Goal: Information Seeking & Learning: Learn about a topic

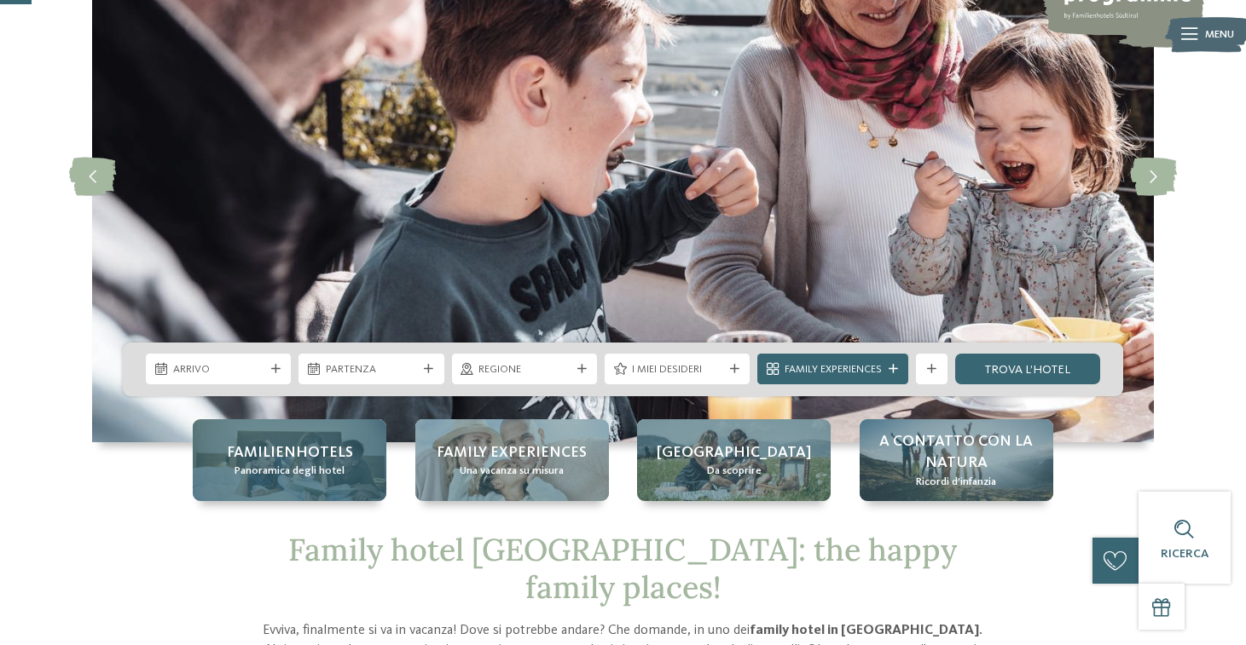
click at [298, 477] on span "Panoramica degli hotel" at bounding box center [289, 471] width 110 height 15
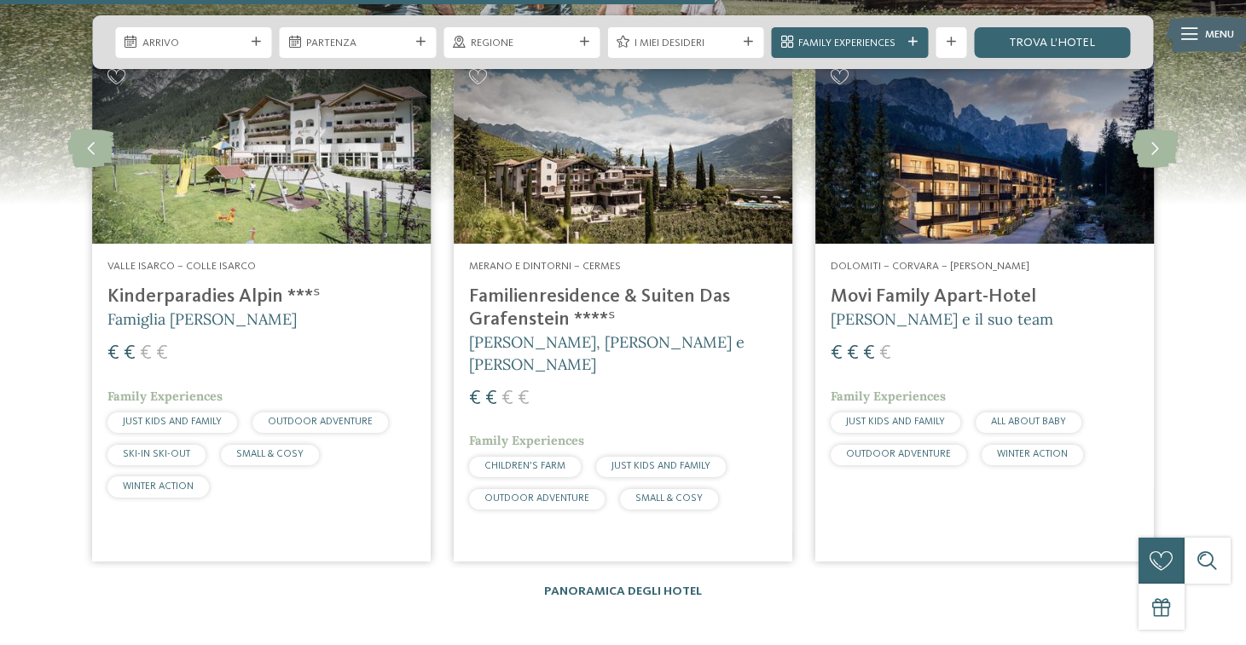
scroll to position [4000, 0]
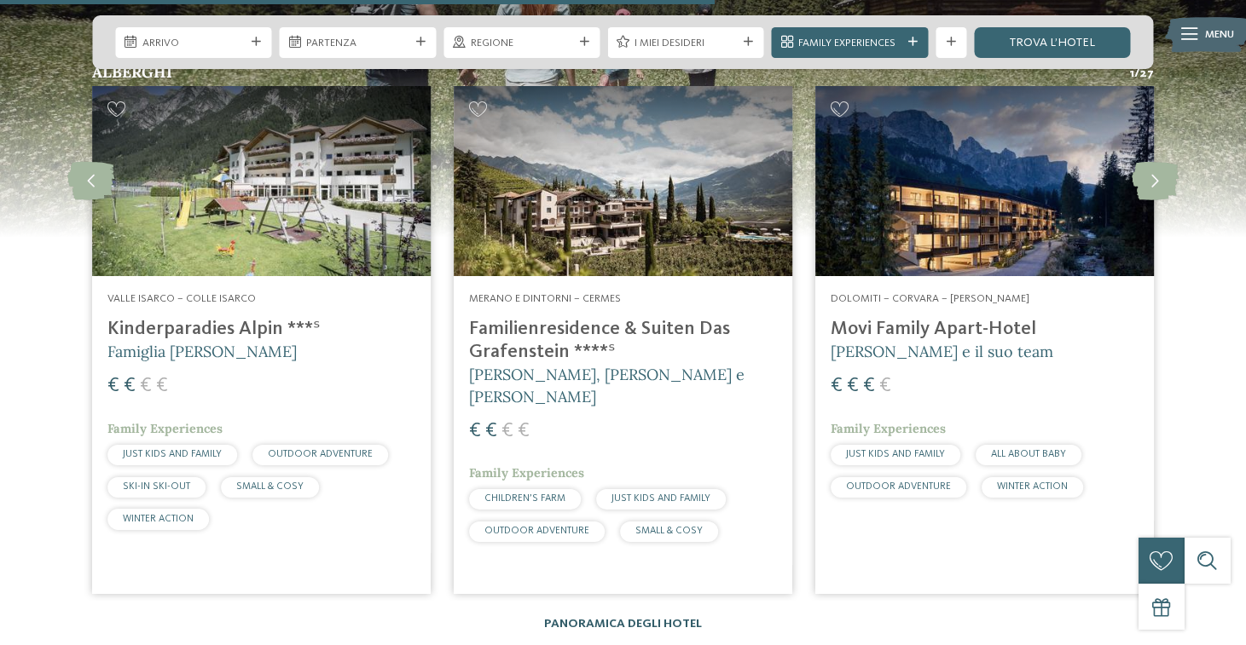
click at [582, 618] on link "Panoramica degli hotel" at bounding box center [623, 624] width 158 height 12
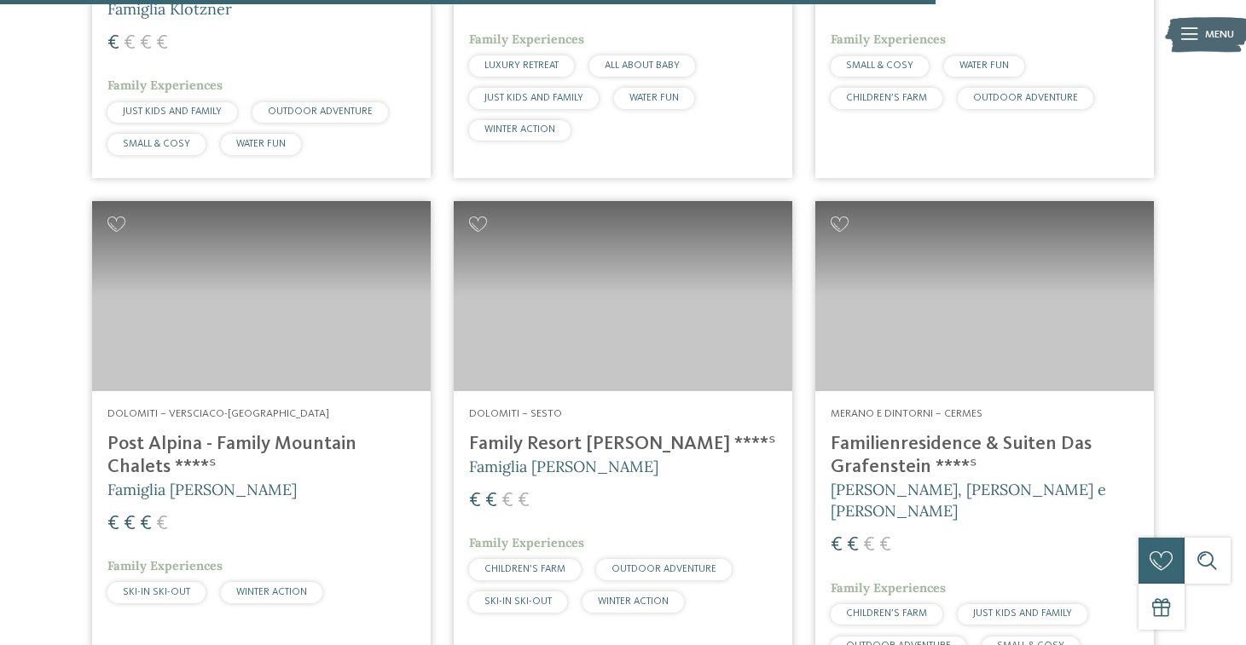
scroll to position [3949, 0]
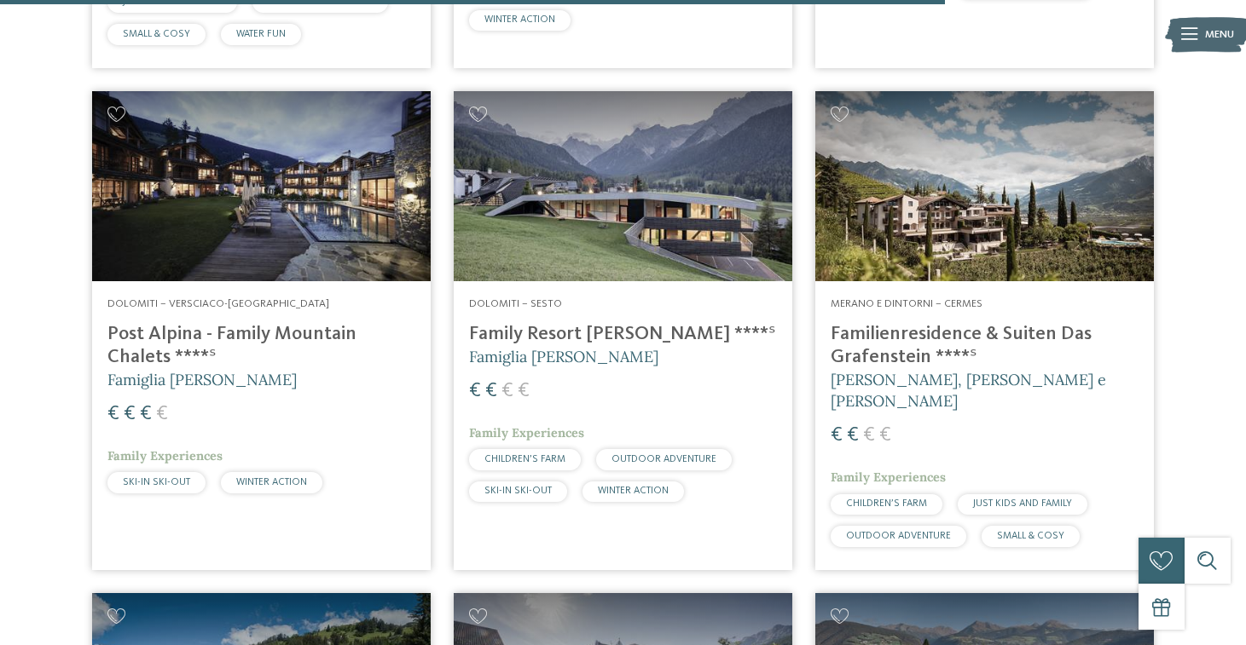
click at [538, 454] on span "CHILDREN’S FARM" at bounding box center [524, 459] width 81 height 10
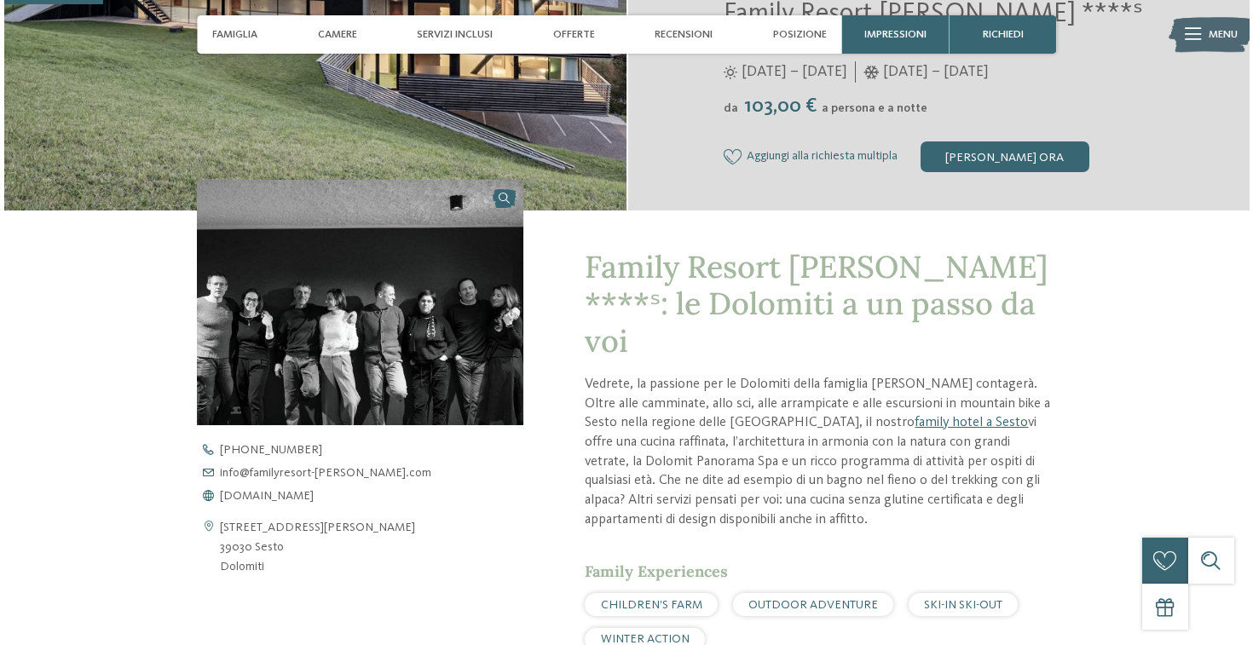
scroll to position [381, 0]
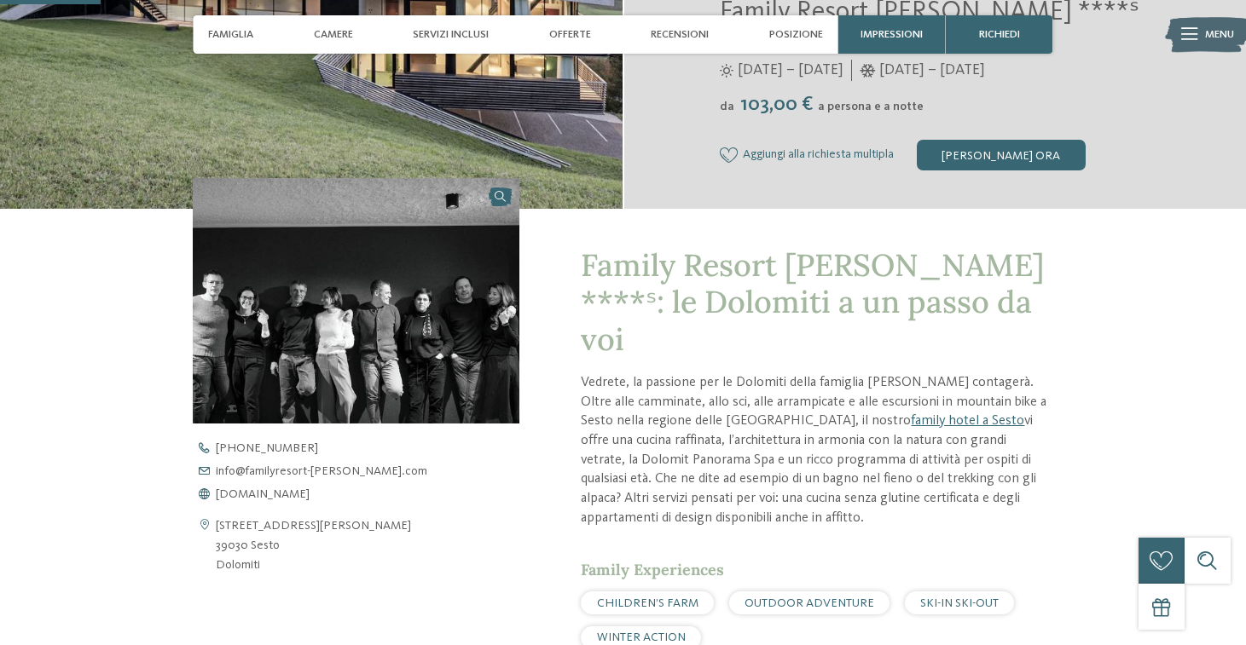
click at [338, 344] on img at bounding box center [356, 301] width 327 height 246
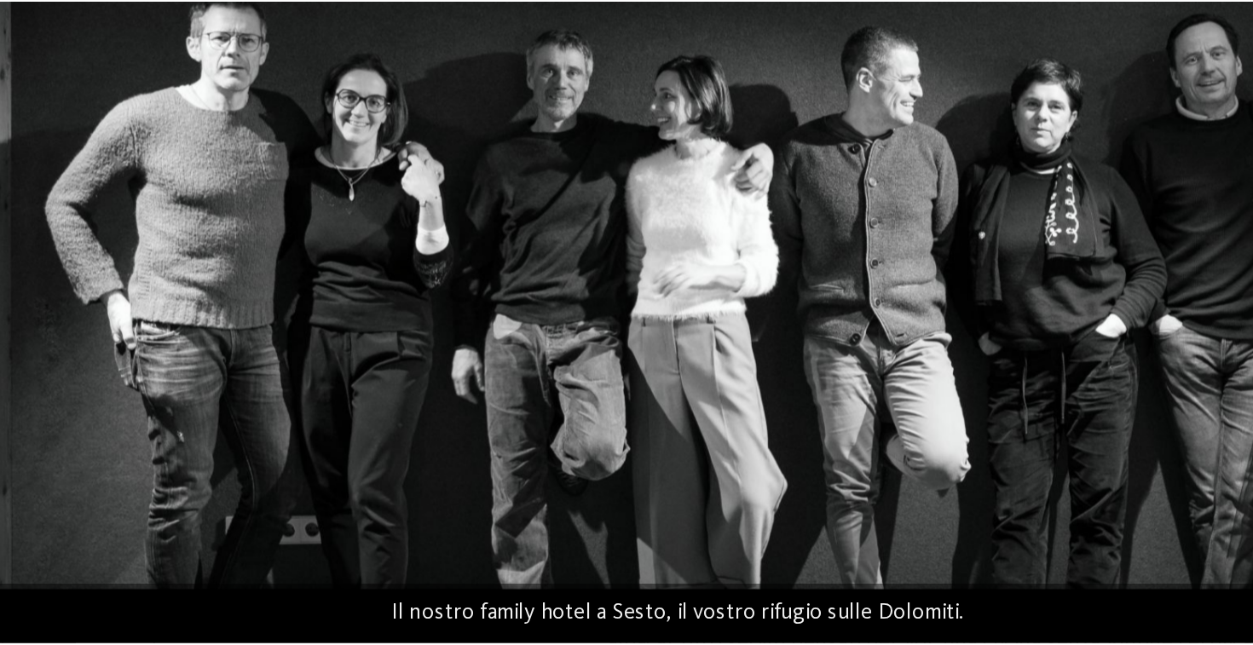
scroll to position [375, 0]
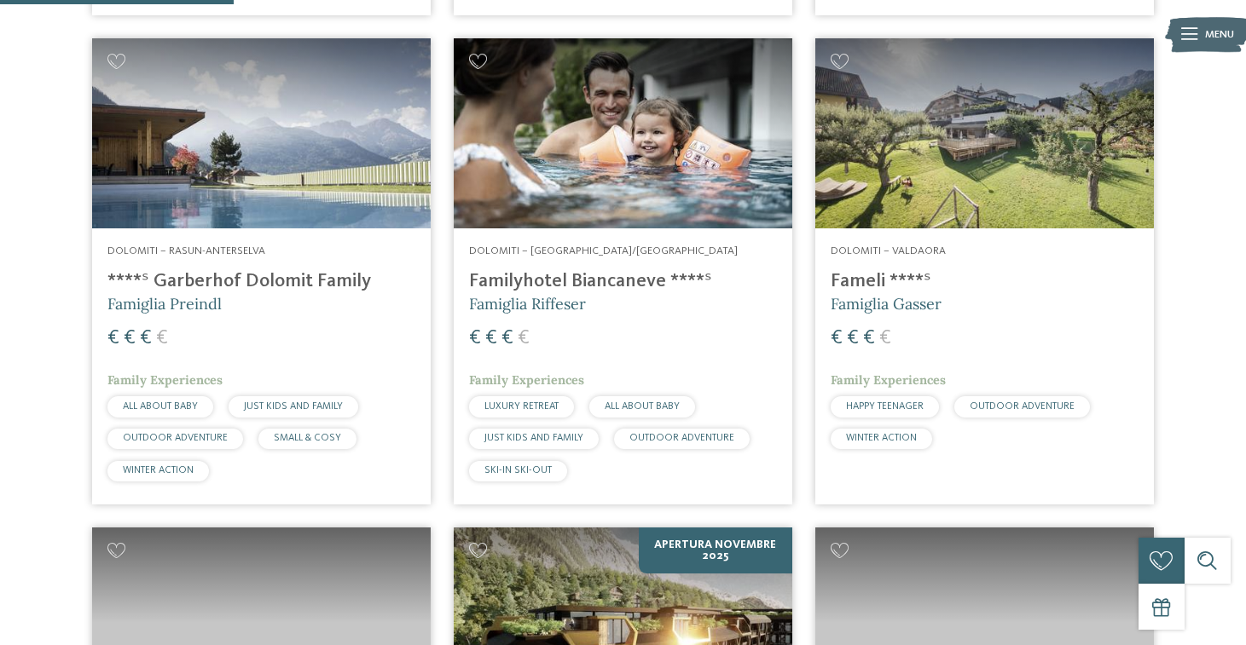
scroll to position [972, 0]
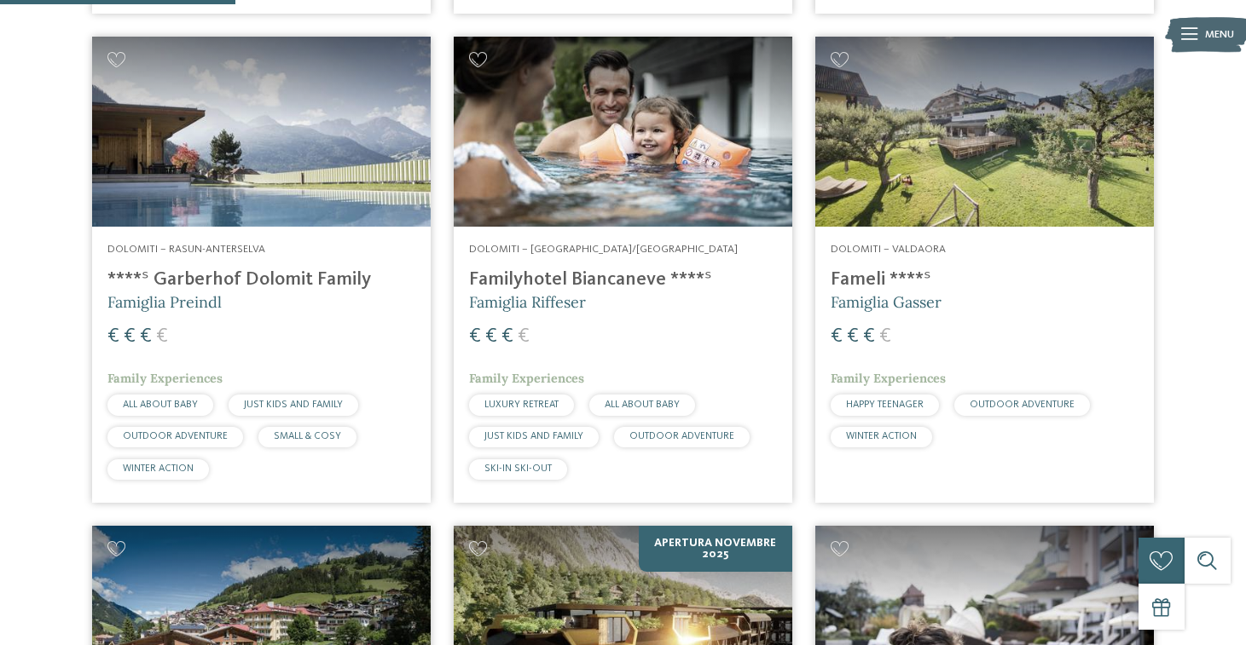
click at [979, 94] on img at bounding box center [984, 132] width 338 height 190
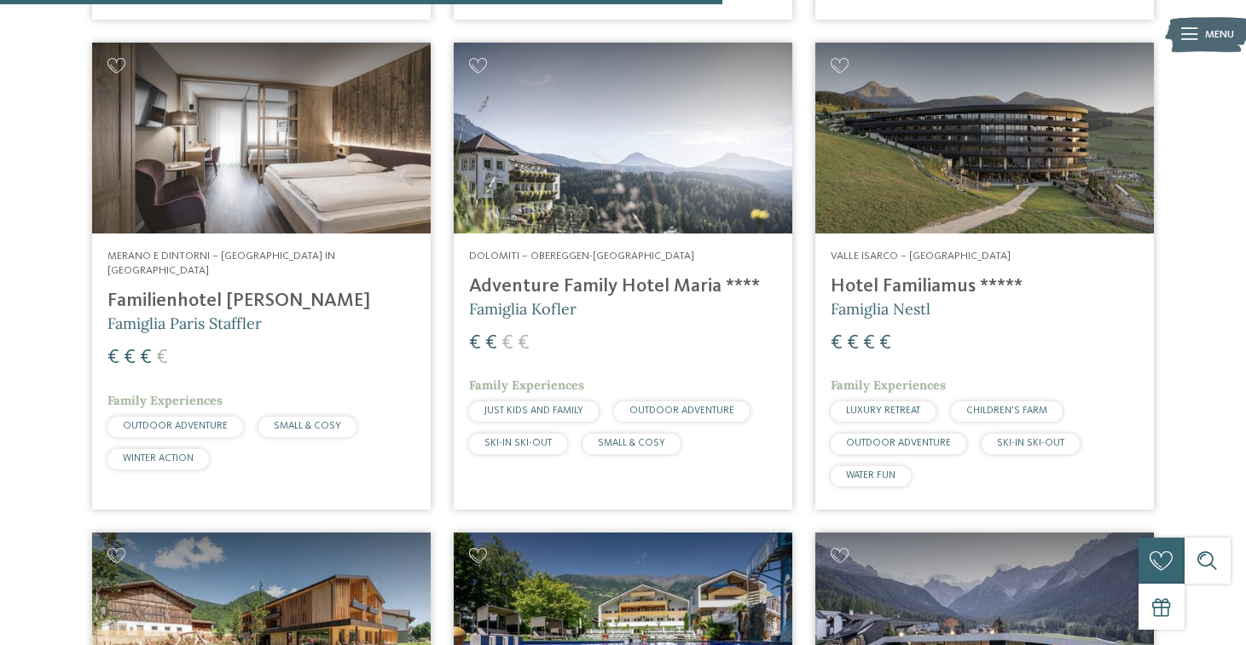
scroll to position [2987, 0]
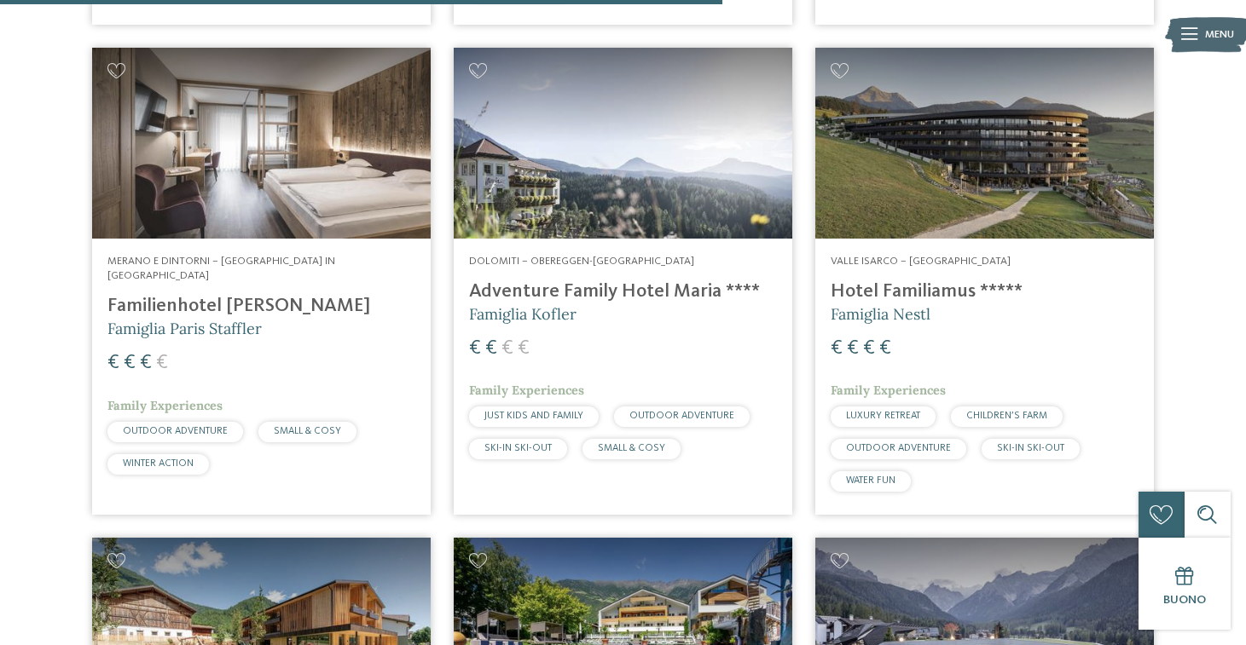
click at [922, 280] on h4 "Hotel Familiamus *****" at bounding box center [984, 291] width 308 height 23
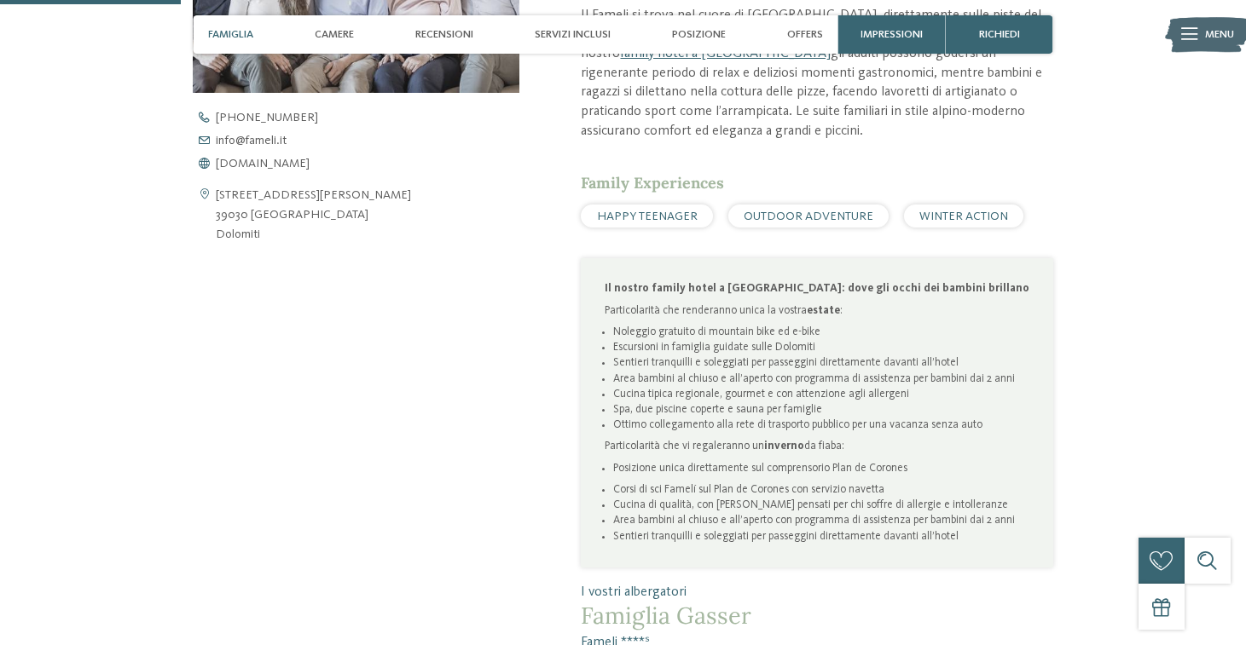
scroll to position [714, 0]
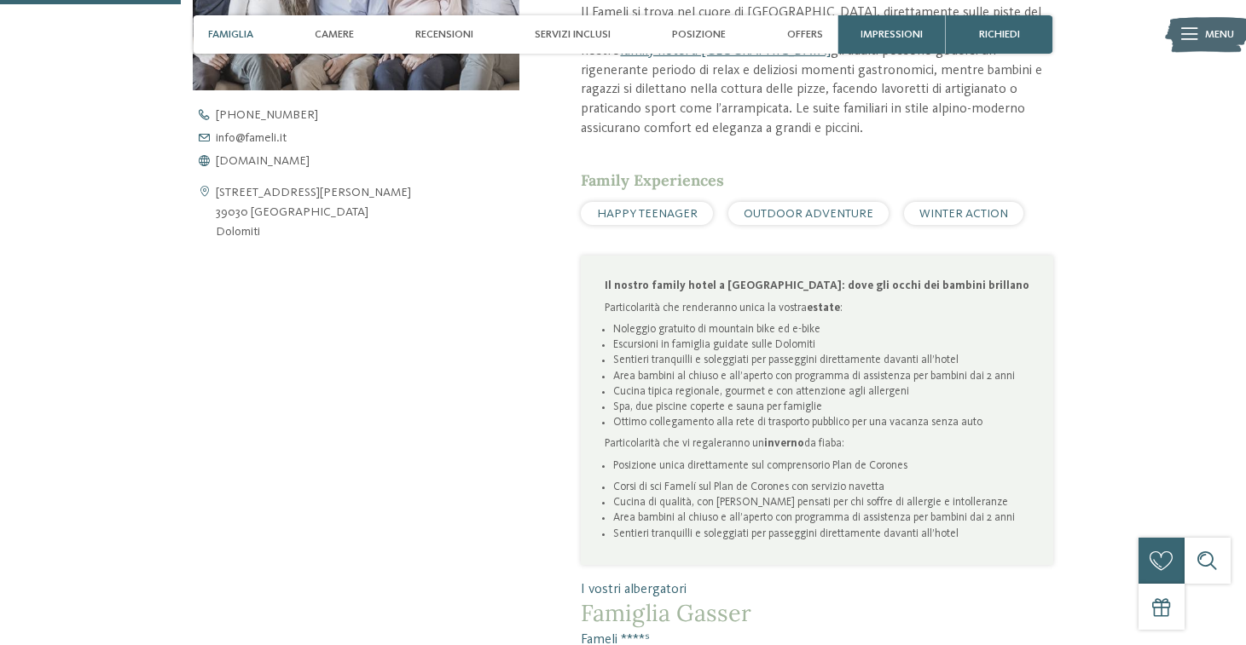
click at [955, 211] on span "WINTER ACTION" at bounding box center [963, 214] width 89 height 12
click at [942, 210] on span "WINTER ACTION" at bounding box center [963, 214] width 89 height 12
click at [972, 213] on span "WINTER ACTION" at bounding box center [963, 214] width 89 height 12
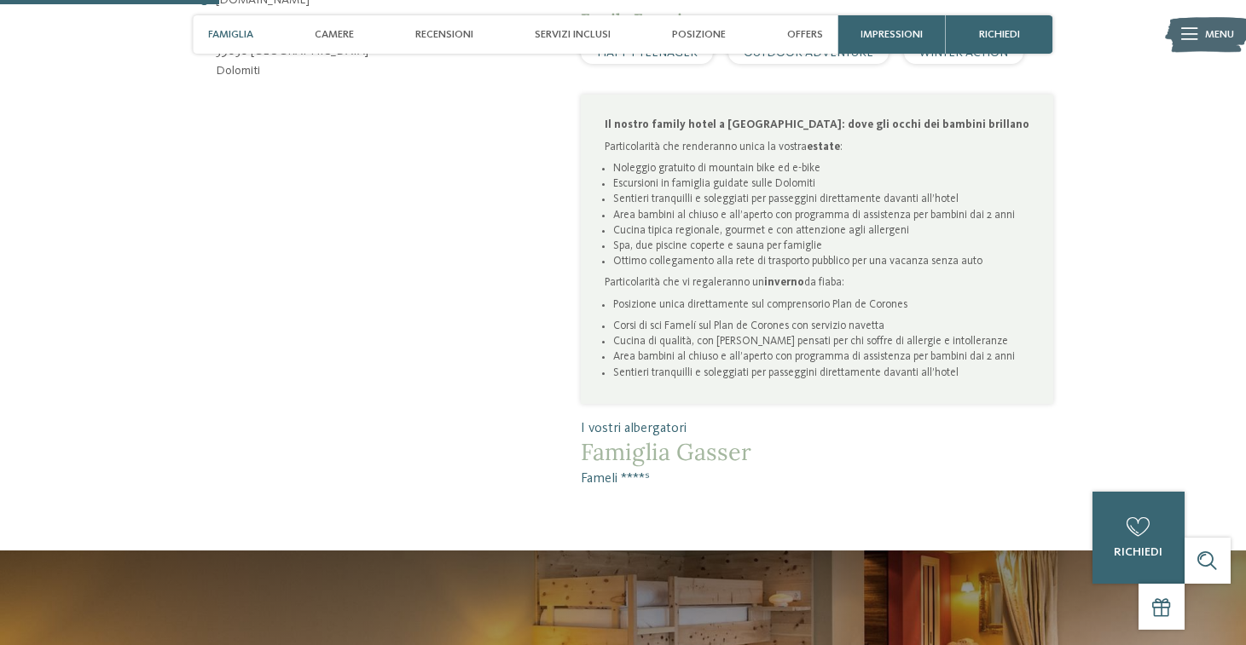
scroll to position [864, 0]
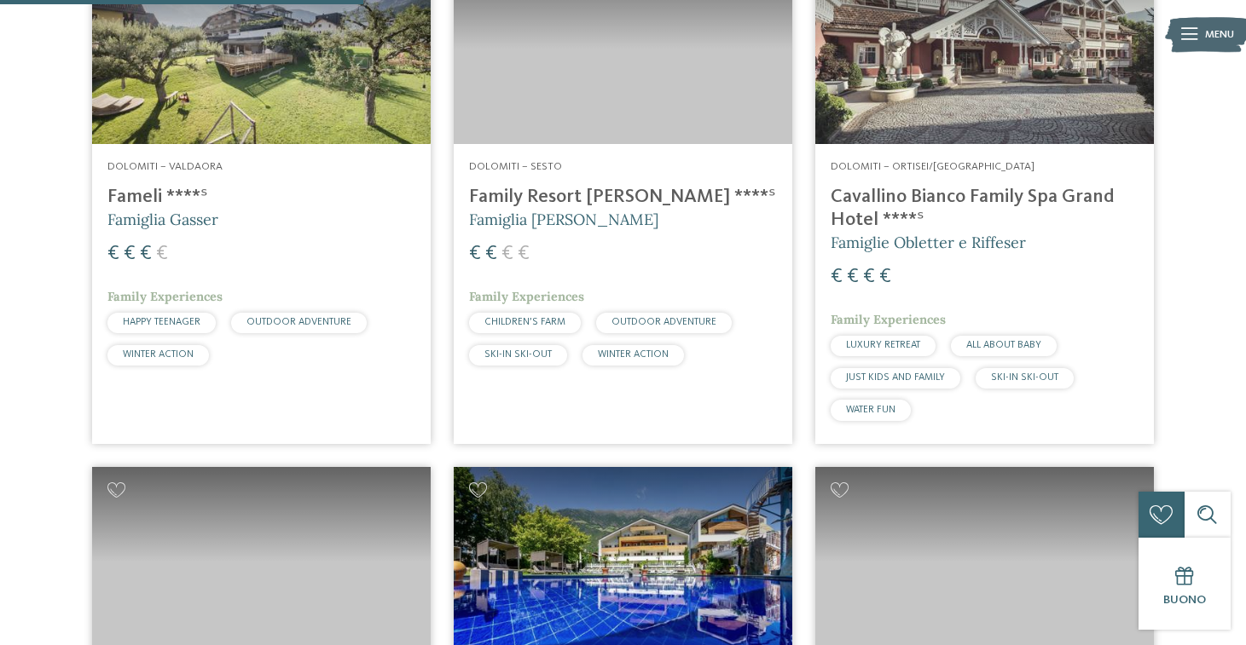
scroll to position [1501, 0]
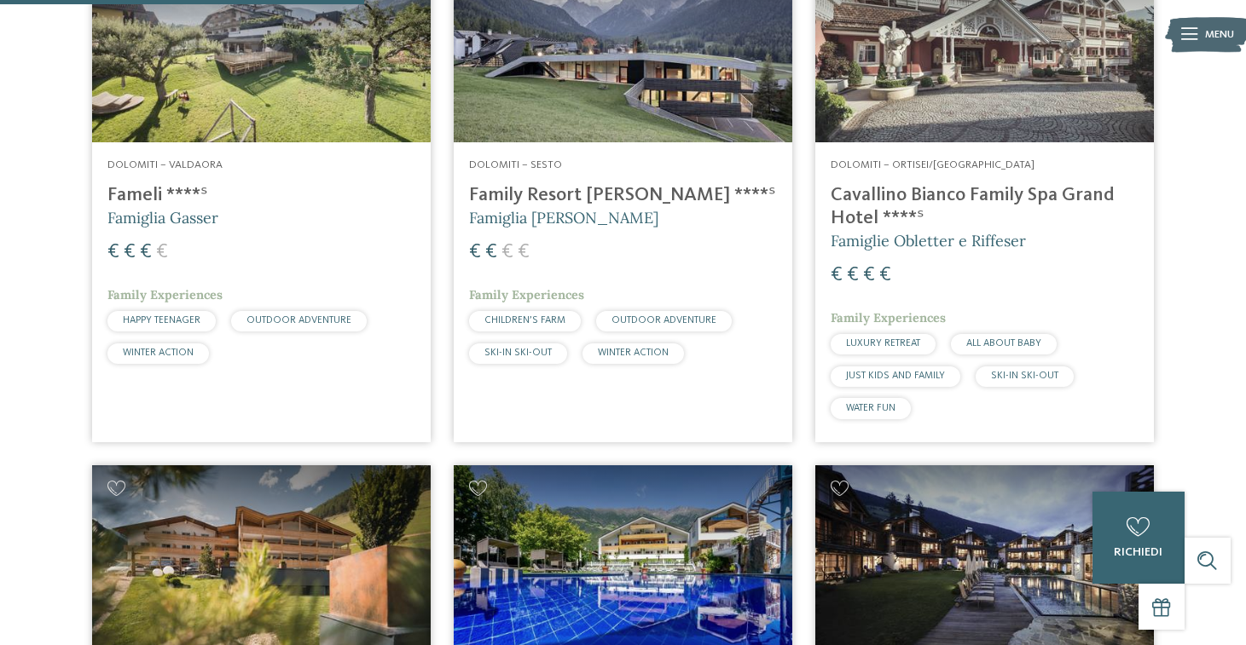
click at [556, 190] on h4 "Family Resort Rainer ****ˢ" at bounding box center [623, 195] width 308 height 23
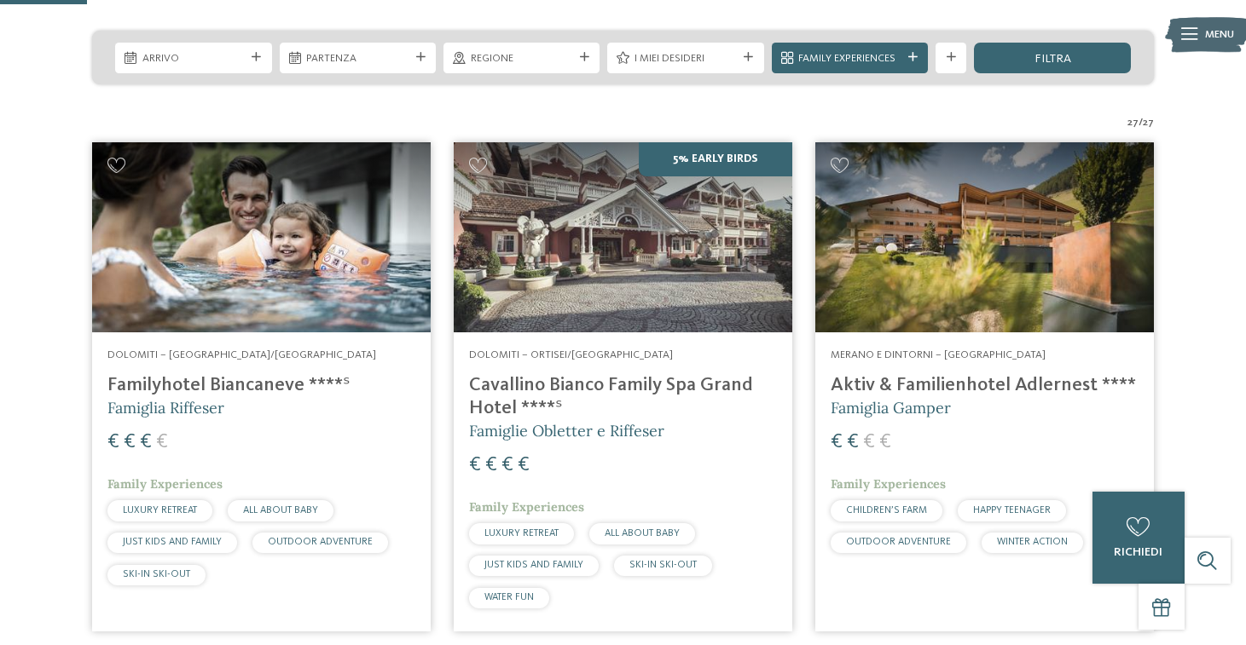
scroll to position [367, 0]
